Goal: Use online tool/utility: Use online tool/utility

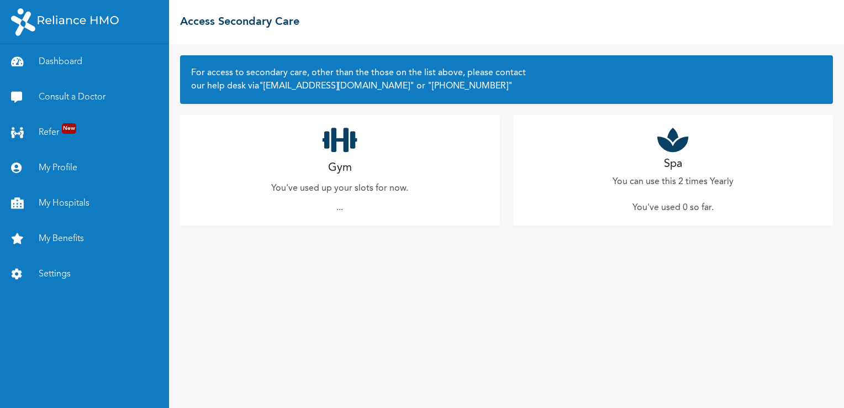
click at [391, 176] on div "Gym You've used up your slots for now. ..." at bounding box center [340, 170] width 320 height 111
click at [411, 180] on div "Gym You've used up your slots for now. ..." at bounding box center [340, 170] width 320 height 111
click at [371, 172] on div "Gym You've used up your slots for now. ..." at bounding box center [340, 170] width 320 height 111
click at [370, 133] on div "Gym You've used up your slots for now. ..." at bounding box center [340, 170] width 320 height 111
click at [371, 157] on div "Gym You've used up your slots for now. ..." at bounding box center [340, 170] width 320 height 111
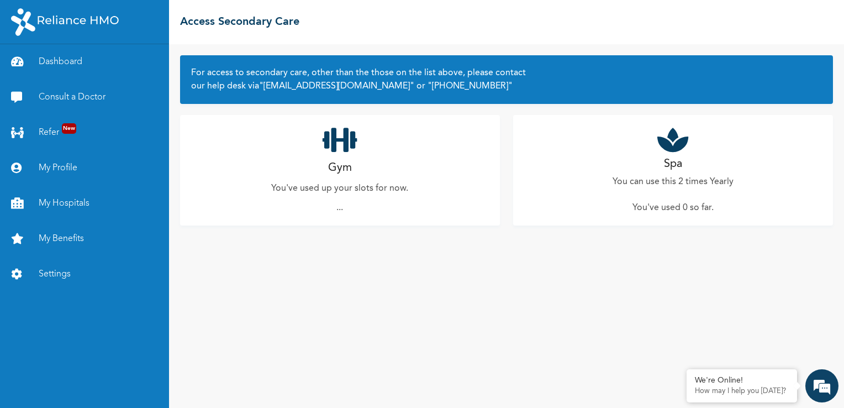
click at [288, 161] on div "Gym You've used up your slots for now. ..." at bounding box center [340, 170] width 320 height 111
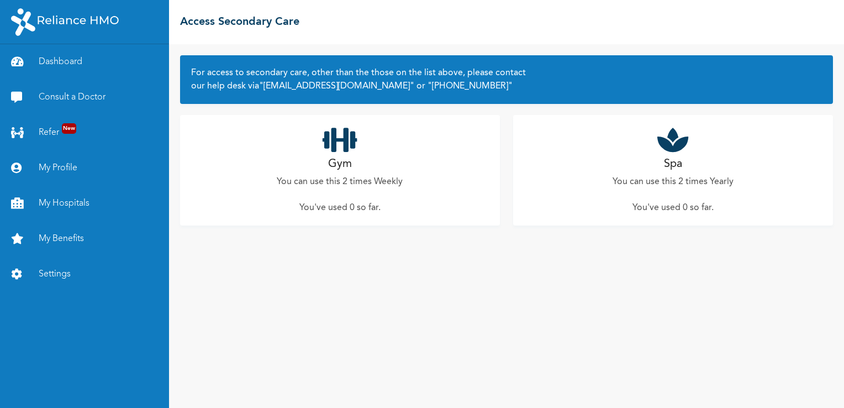
click at [394, 172] on div "Gym You can use this 2 times Weekly You've used 0 so far ." at bounding box center [340, 170] width 320 height 111
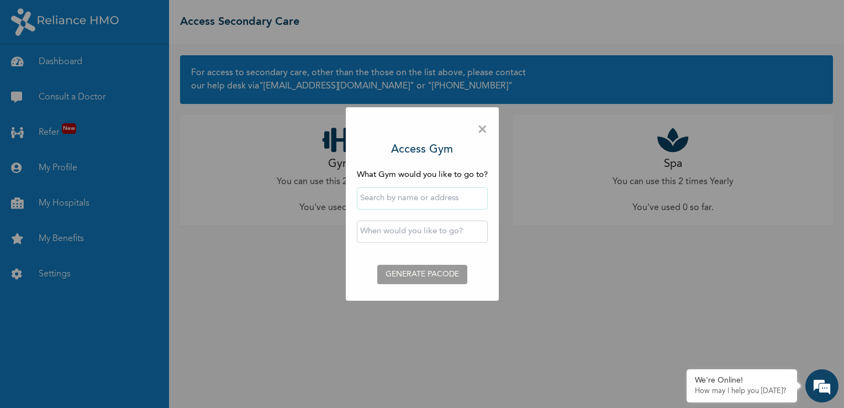
click at [422, 200] on input "text" at bounding box center [422, 198] width 131 height 22
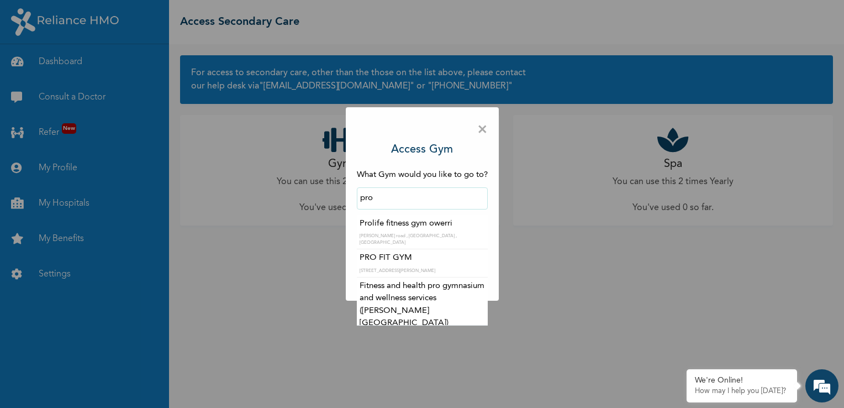
type input "PRO FIT GYM"
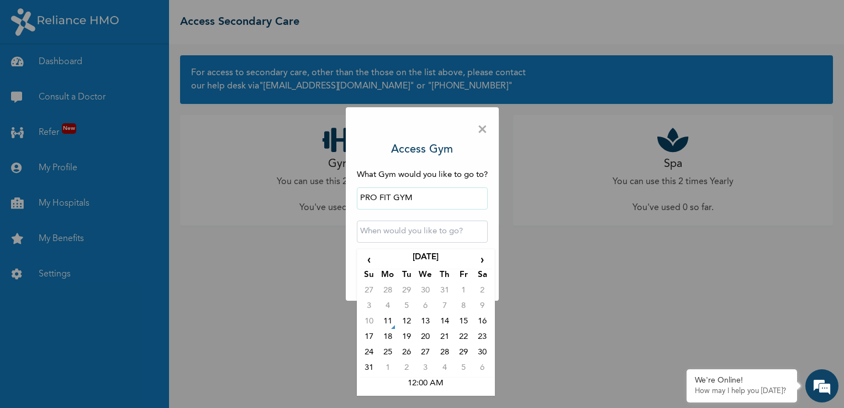
click at [410, 232] on input "text" at bounding box center [422, 231] width 131 height 22
click at [390, 328] on td "11" at bounding box center [387, 323] width 19 height 15
type input "2025-08-11 12:00 AM"
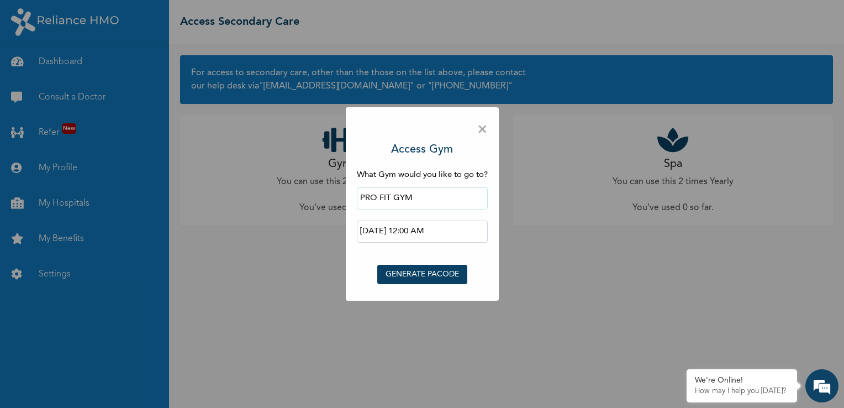
click at [411, 275] on button "GENERATE PACODE" at bounding box center [422, 274] width 90 height 19
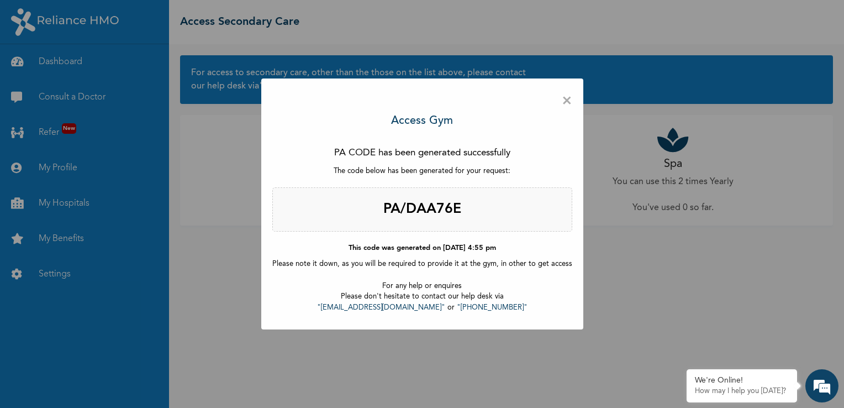
click at [564, 104] on span "×" at bounding box center [567, 101] width 10 height 23
